Goal: Task Accomplishment & Management: Use online tool/utility

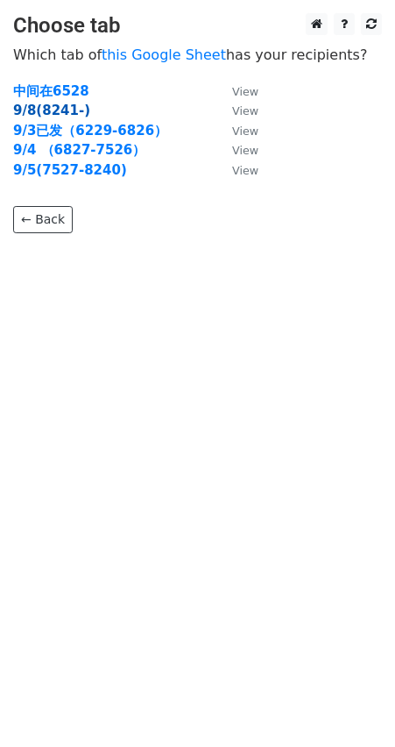
click at [82, 104] on strong "9/8(8241-)" at bounding box center [51, 111] width 77 height 16
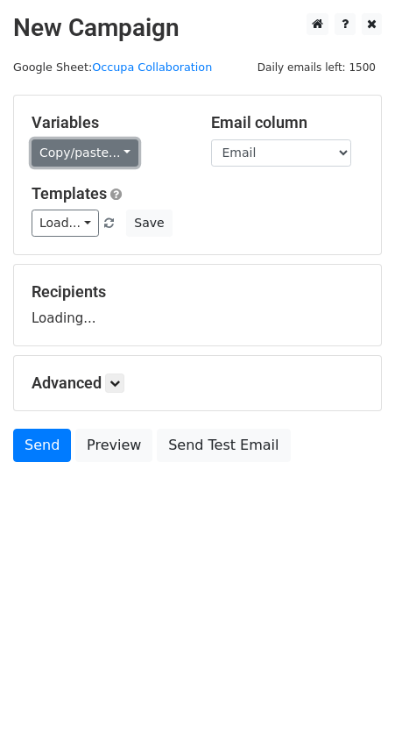
click at [123, 156] on link "Copy/paste..." at bounding box center [85, 152] width 107 height 27
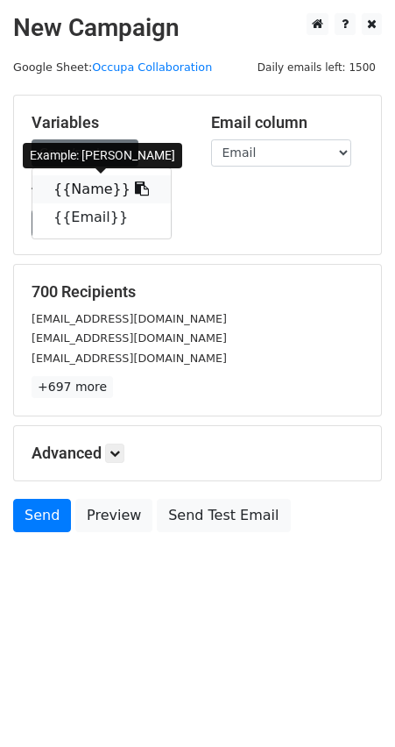
click at [100, 181] on link "{{Name}}" at bounding box center [101, 189] width 138 height 28
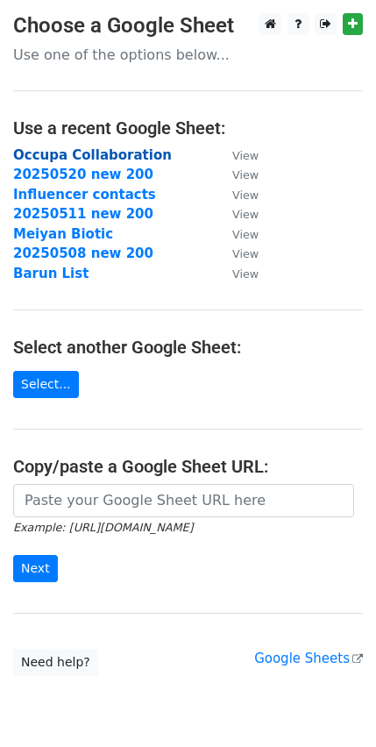
click at [124, 158] on strong "Occupa Collaboration" at bounding box center [92, 155] width 159 height 16
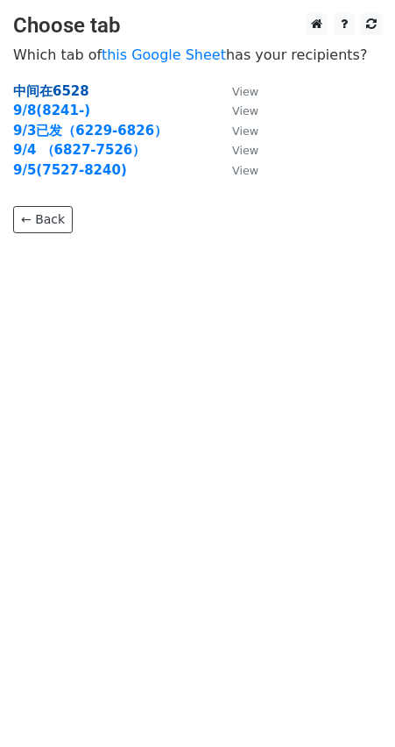
click at [64, 89] on strong "中间在6528" at bounding box center [51, 91] width 76 height 16
